Goal: Information Seeking & Learning: Learn about a topic

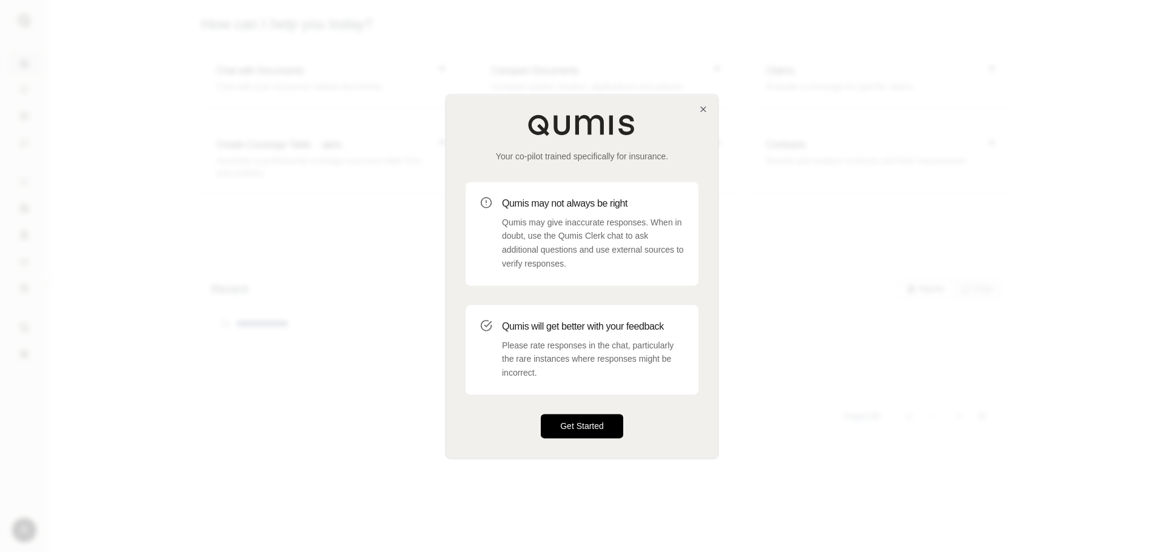
click at [594, 433] on button "Get Started" at bounding box center [582, 426] width 82 height 24
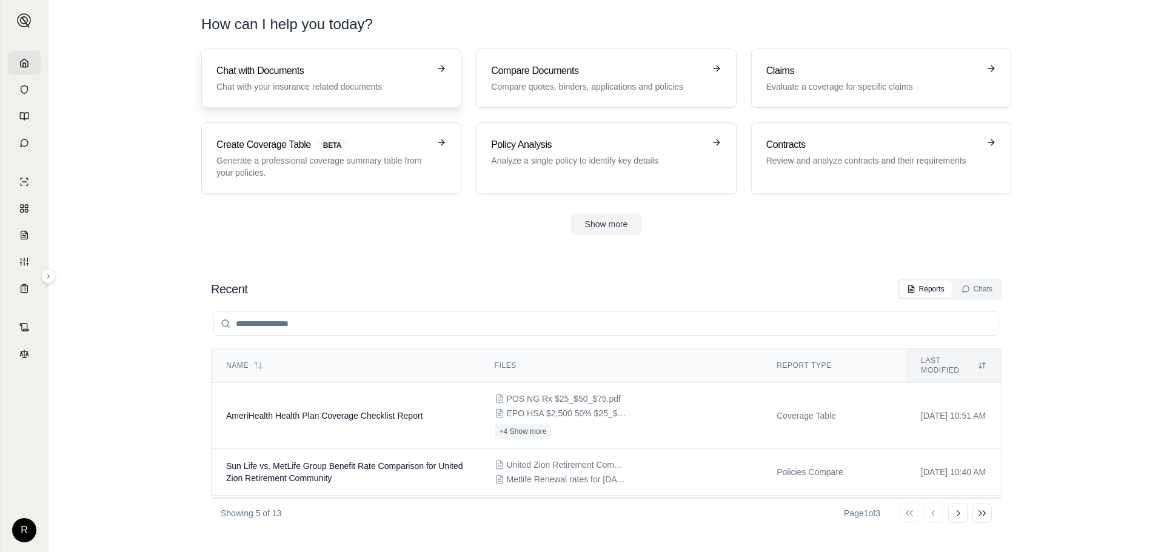
click at [296, 86] on p "Chat with your insurance related documents" at bounding box center [322, 87] width 213 height 12
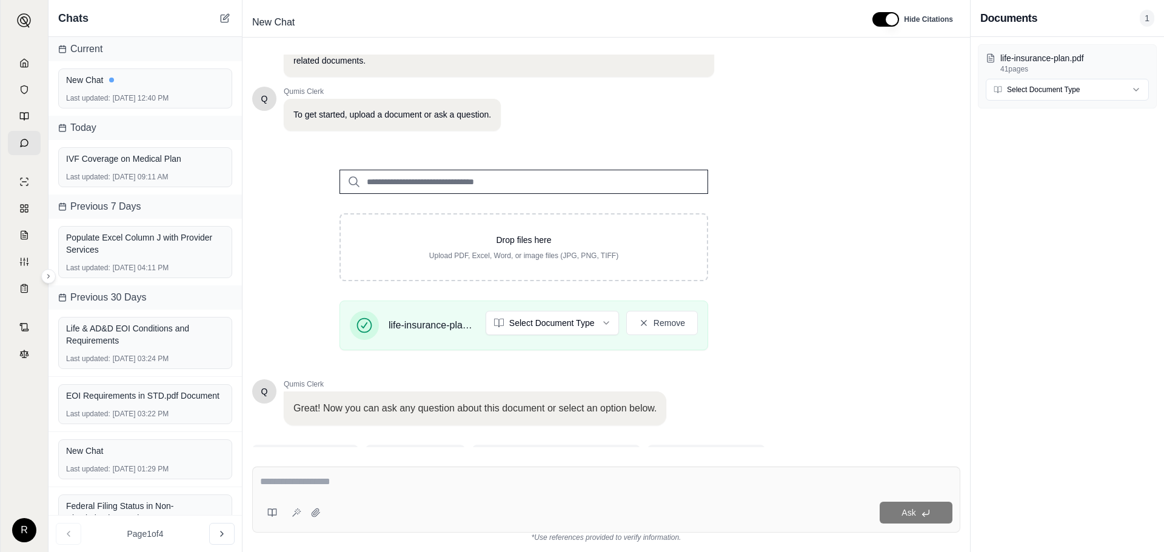
scroll to position [102, 0]
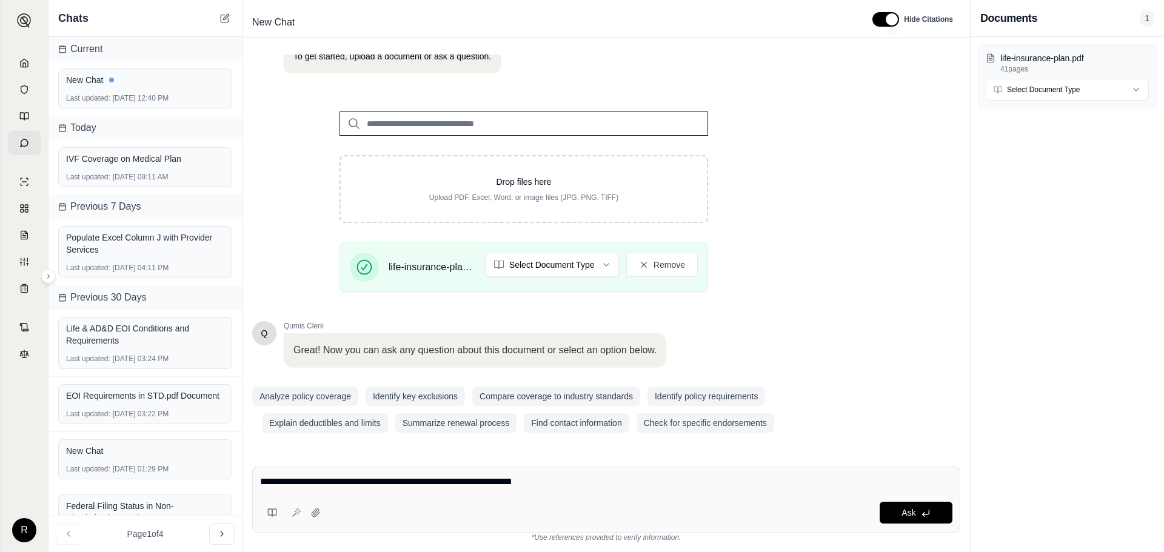
type textarea "**********"
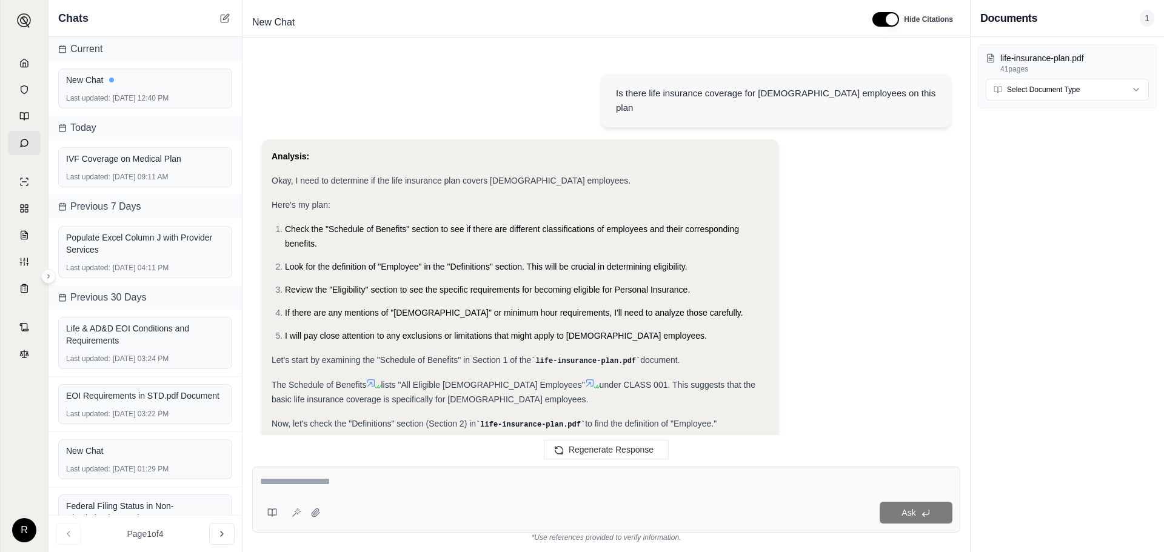
scroll to position [405, 0]
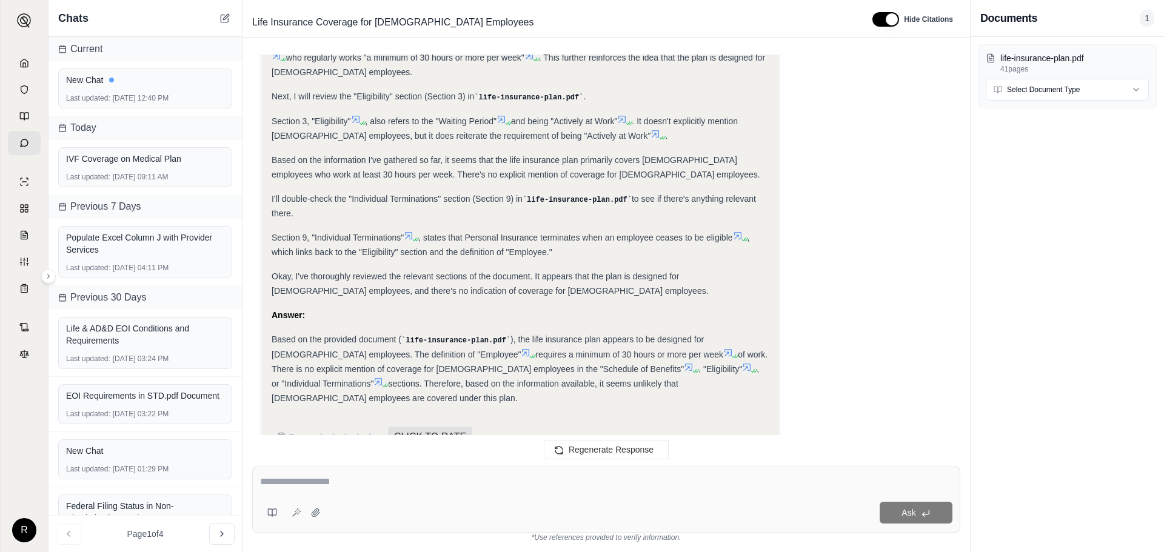
click at [638, 332] on div "Based on the provided document ( life-insurance-plan.pdf ), the life insurance …" at bounding box center [520, 368] width 497 height 73
click at [723, 348] on icon at bounding box center [728, 353] width 10 height 10
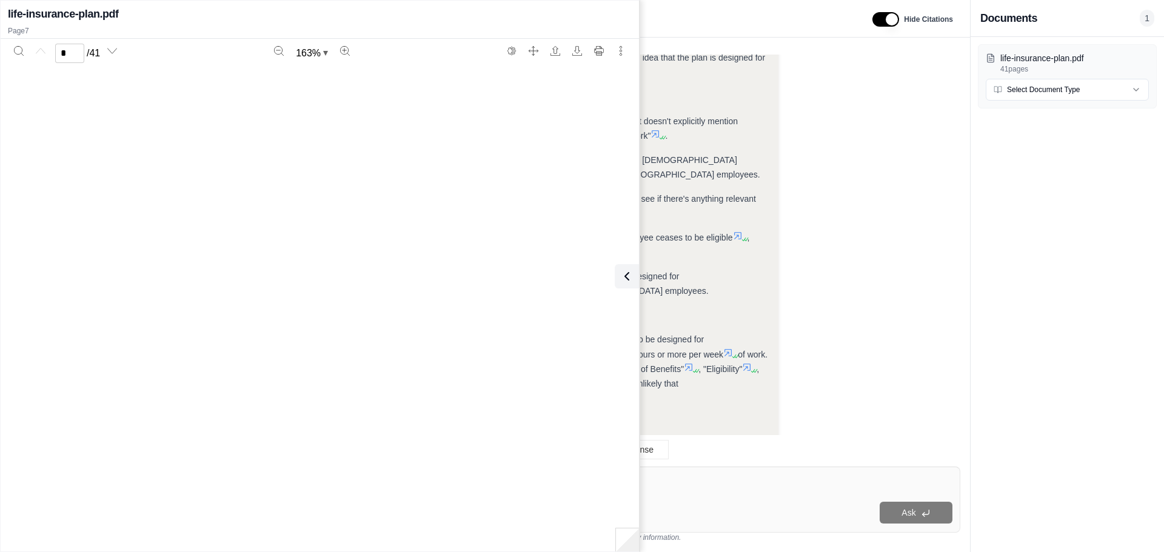
type input "*"
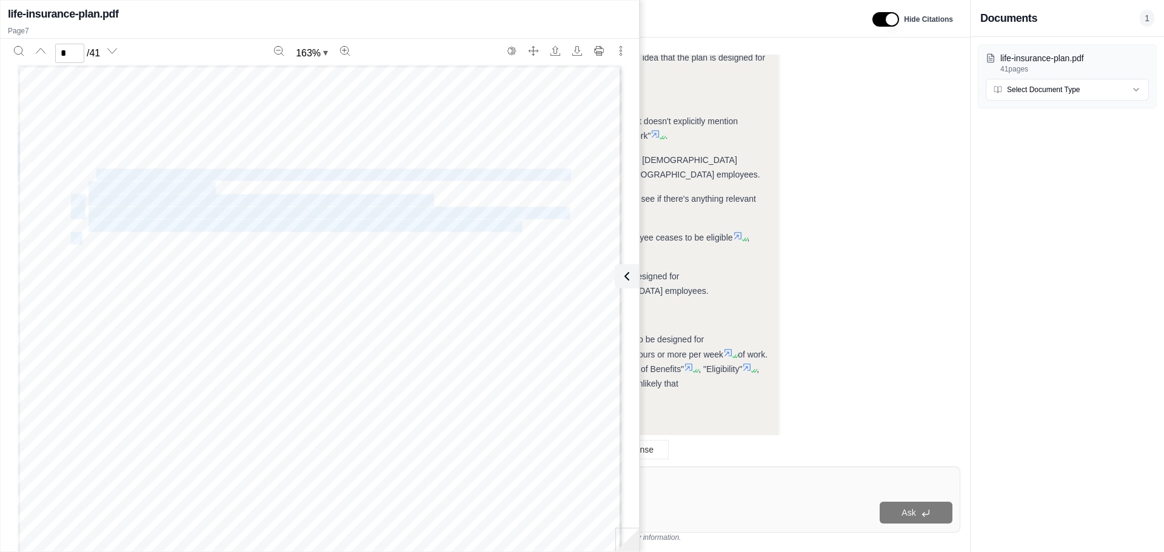
drag, startPoint x: 95, startPoint y: 173, endPoint x: 564, endPoint y: 183, distance: 469.3
click at [564, 183] on div "GC 2510.3/2A SECTION 2 - DEFINITIONS (Probationary Elig Not Inc) SECTION 2 - DE…" at bounding box center [320, 456] width 604 height 782
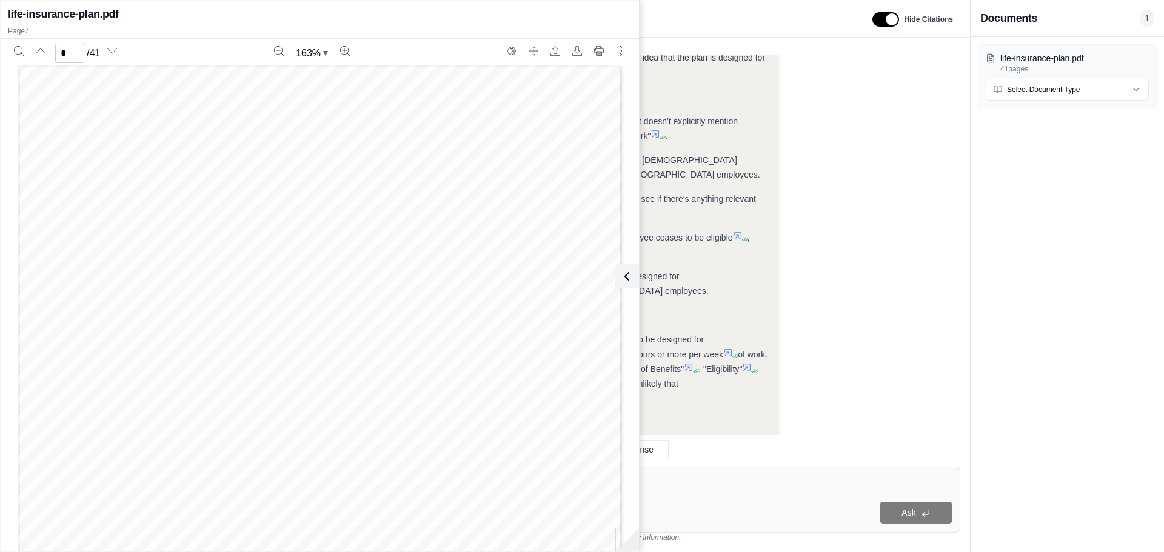
click at [503, 198] on div "GC 2510.3/2A SECTION 2 - DEFINITIONS (Probationary Elig Not Inc) SECTION 2 - DE…" at bounding box center [320, 456] width 604 height 782
click at [1126, 278] on div "life-insurance-plan.pdf 41 pages Select Document Type" at bounding box center [1067, 294] width 193 height 515
